Goal: Transaction & Acquisition: Purchase product/service

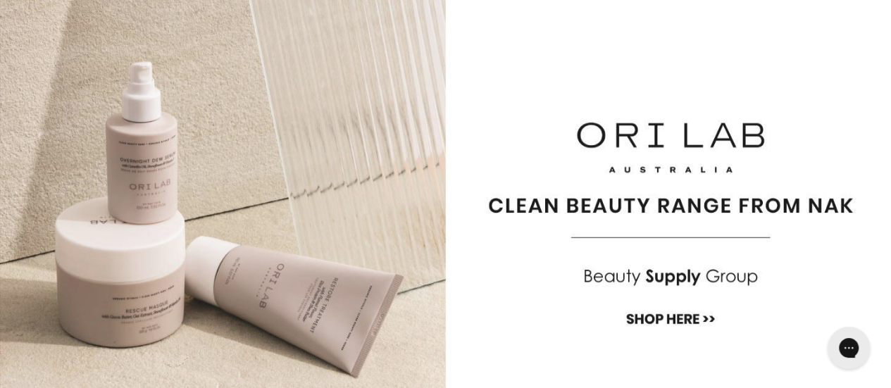
scroll to position [70, 0]
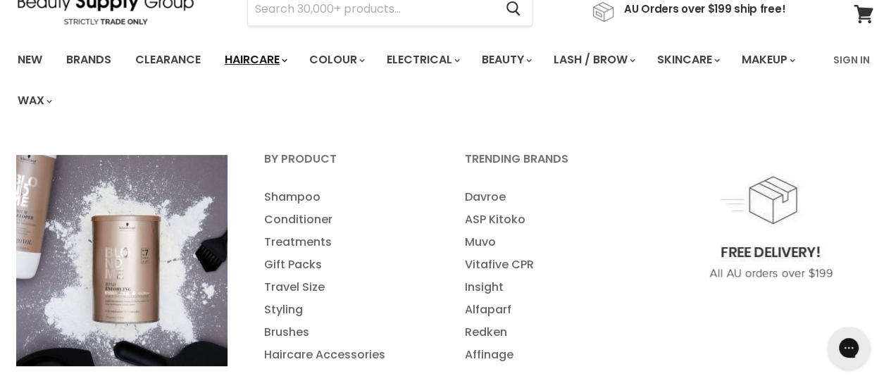
click at [263, 60] on link "Haircare" at bounding box center [255, 60] width 82 height 30
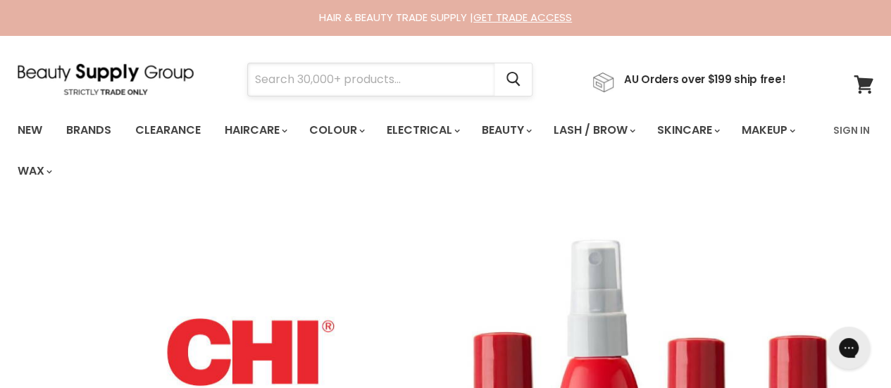
click at [265, 83] on input "Search" at bounding box center [371, 79] width 246 height 32
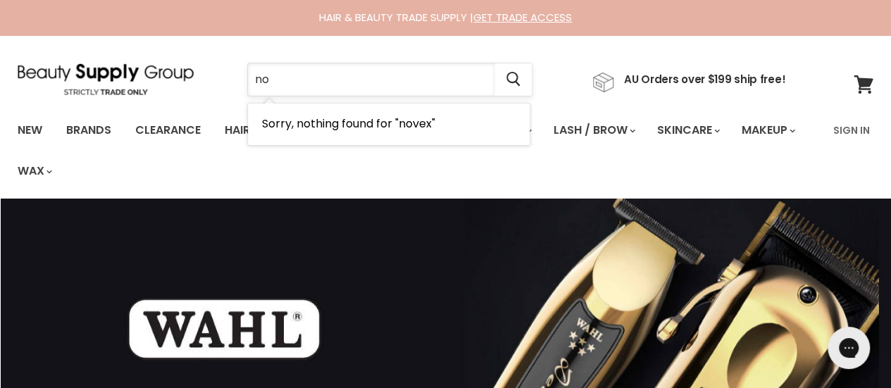
type input "n"
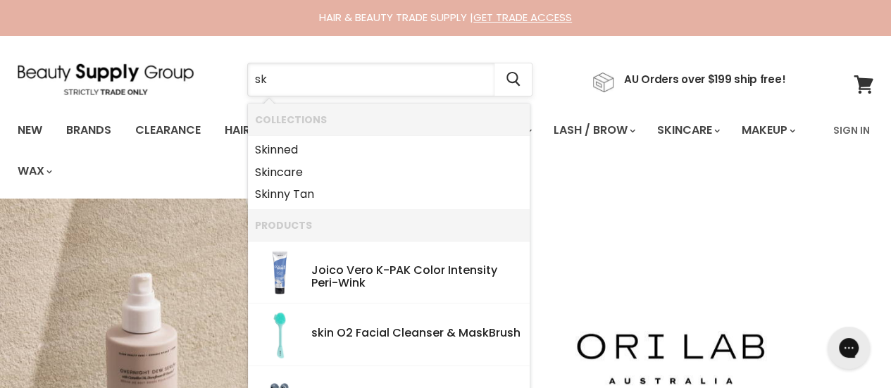
type input "s"
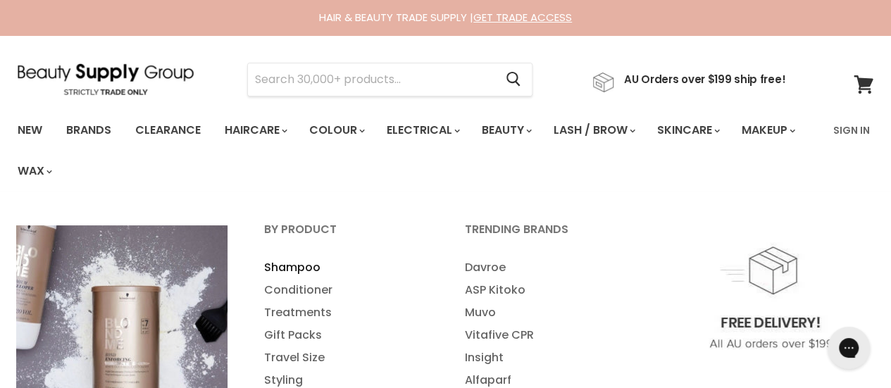
click at [296, 268] on link "Shampoo" at bounding box center [345, 267] width 198 height 23
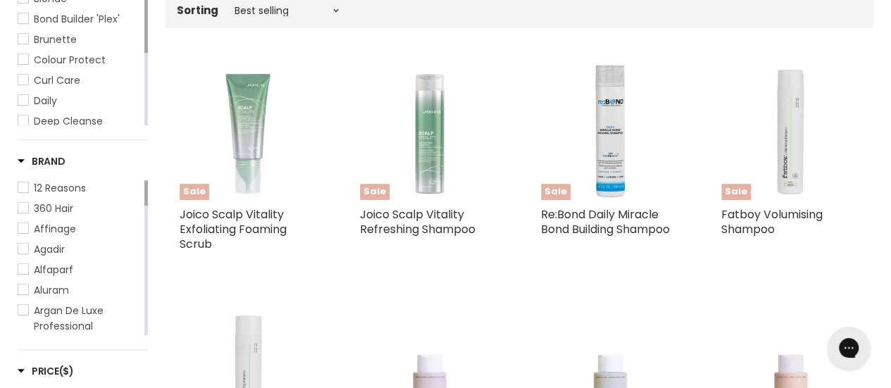
scroll to position [211, 0]
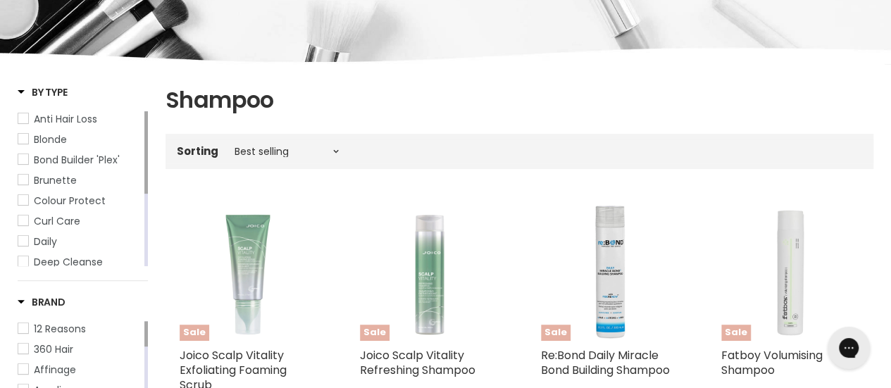
click at [24, 140] on span "Blonde" at bounding box center [23, 139] width 10 height 10
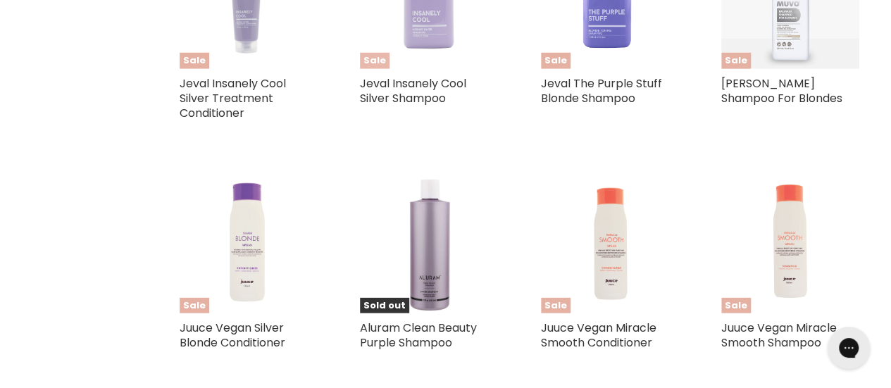
scroll to position [2112, 0]
